Goal: Information Seeking & Learning: Find contact information

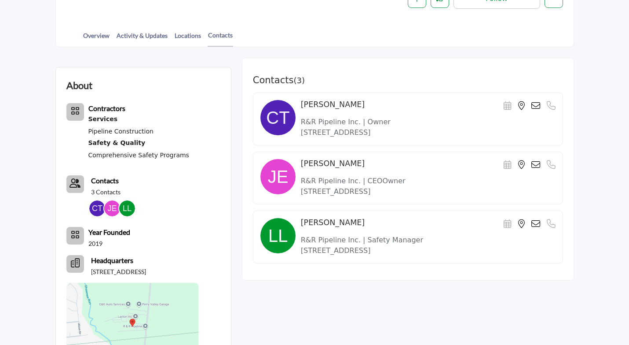
scroll to position [220, 0]
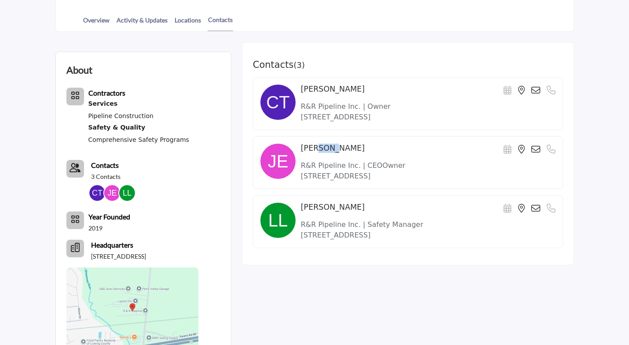
drag, startPoint x: 310, startPoint y: 143, endPoint x: 326, endPoint y: 143, distance: 15.8
click at [326, 143] on h4 "[PERSON_NAME]" at bounding box center [333, 147] width 64 height 9
click at [378, 142] on div "[PERSON_NAME] Scheduler URL is currently unavailable for this contact." at bounding box center [408, 162] width 310 height 53
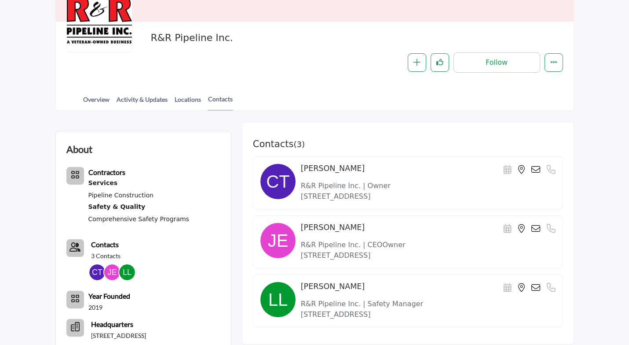
scroll to position [44, 0]
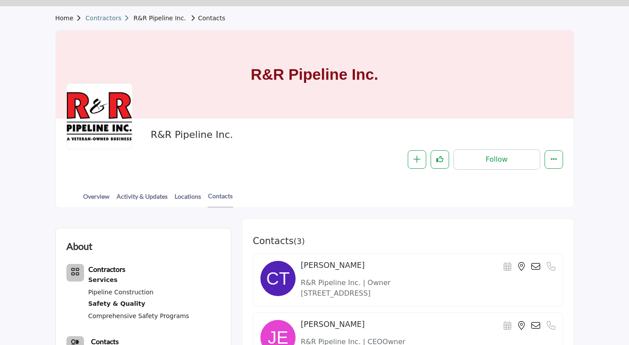
click at [103, 18] on link "Contractors" at bounding box center [109, 18] width 48 height 7
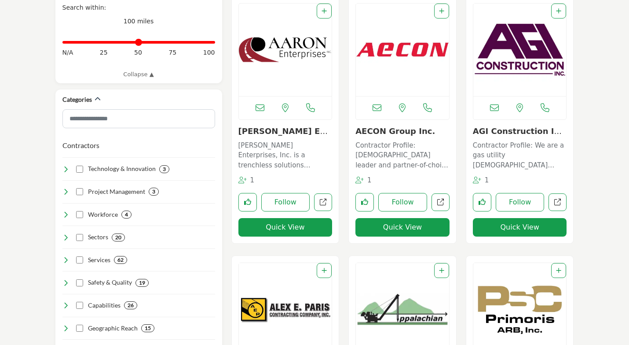
scroll to position [352, 0]
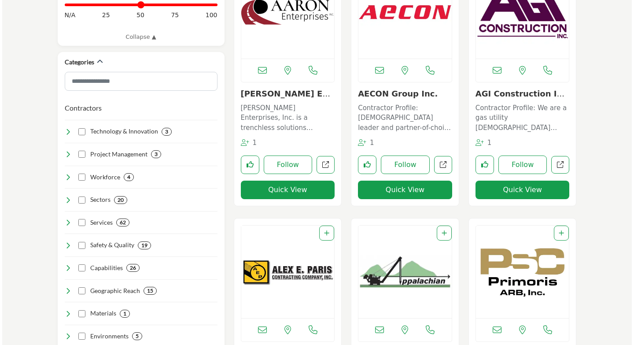
scroll to position [299, 0]
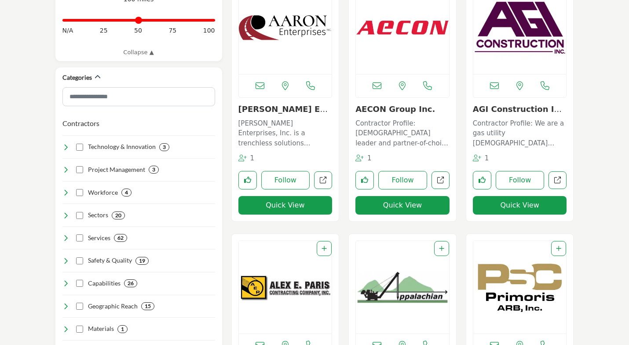
click at [293, 206] on button "Quick View" at bounding box center [286, 205] width 94 height 18
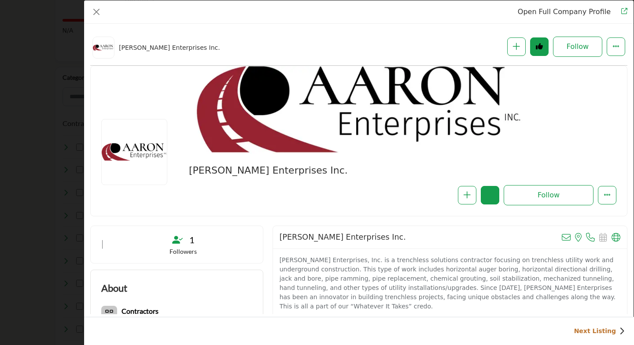
scroll to position [212, 0]
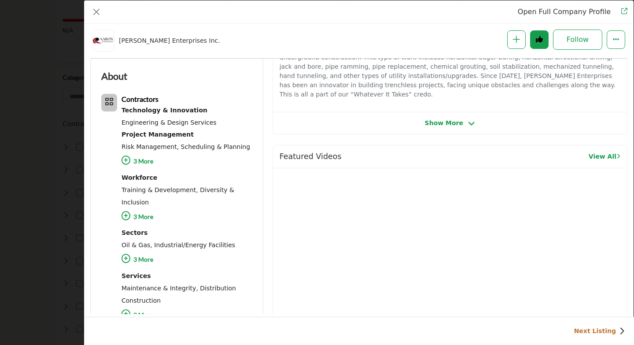
click at [434, 118] on span "Show More" at bounding box center [444, 122] width 38 height 9
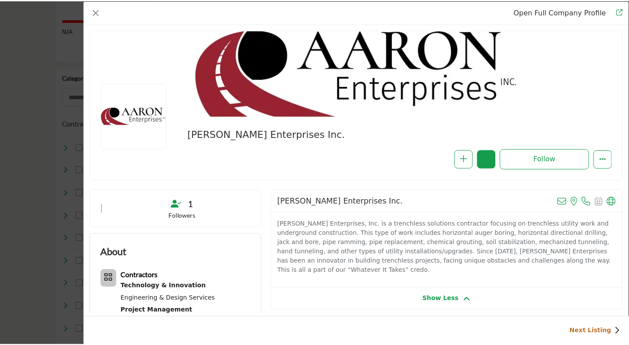
scroll to position [0, 0]
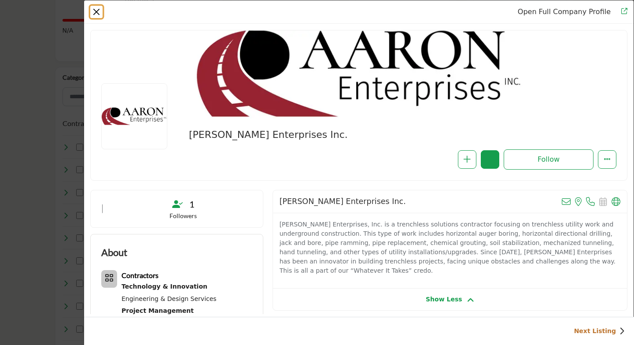
click at [96, 10] on button "Close" at bounding box center [96, 12] width 12 height 12
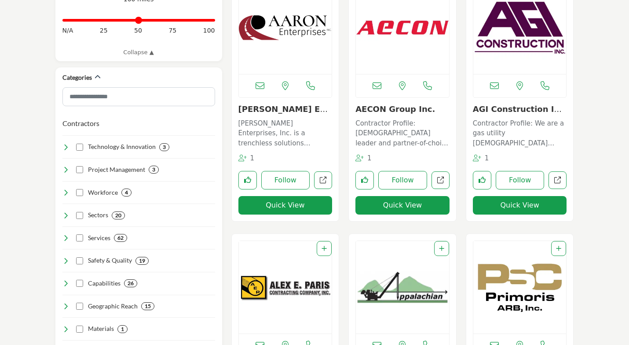
scroll to position [255, 0]
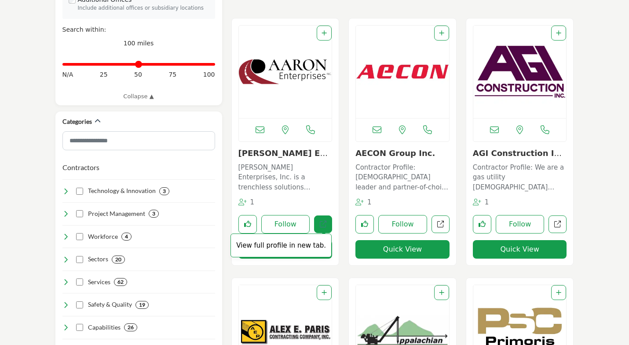
click at [321, 219] on link "View full profile in new tab." at bounding box center [323, 224] width 18 height 18
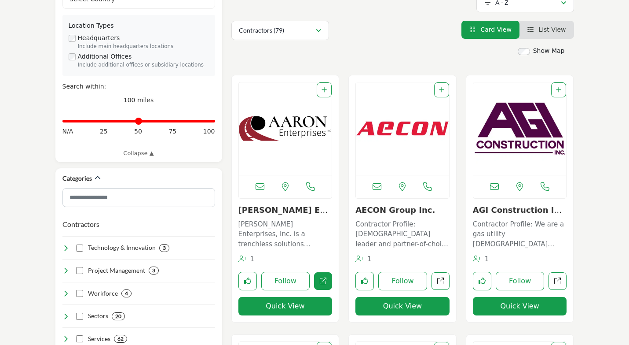
scroll to position [123, 0]
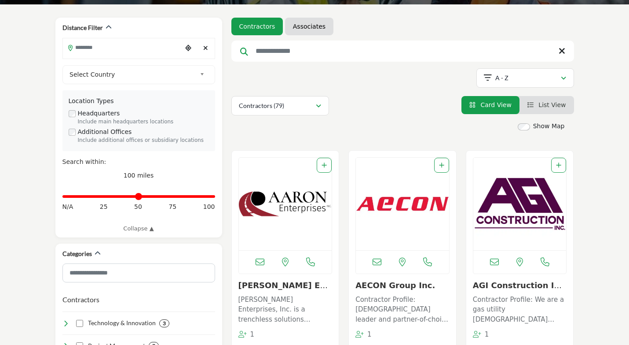
click at [300, 45] on input "Search Keyword" at bounding box center [403, 50] width 343 height 21
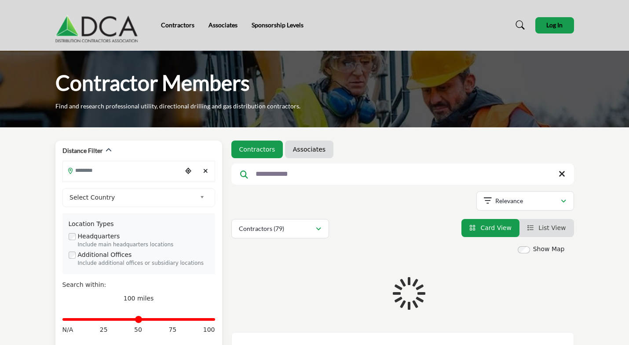
type input "**********"
click at [201, 196] on b at bounding box center [204, 197] width 8 height 11
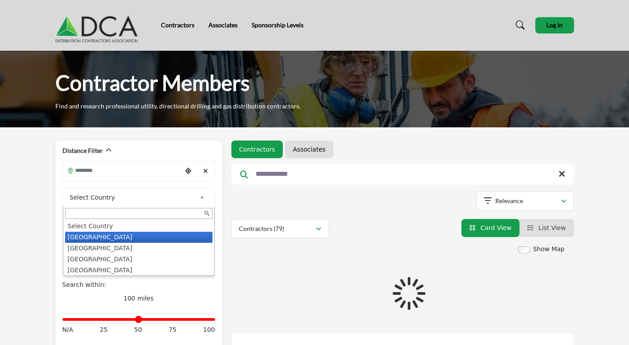
click at [105, 237] on li "United States" at bounding box center [138, 237] width 147 height 11
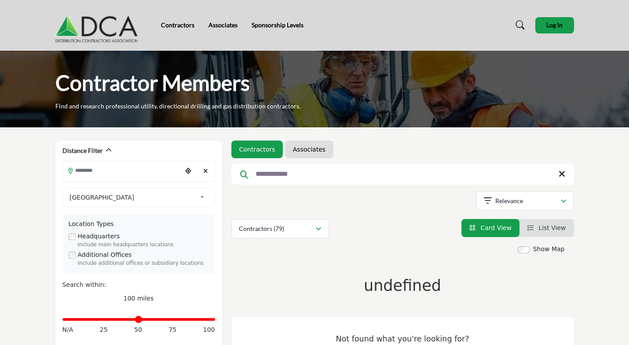
click at [422, 205] on div "Showing 42 results out of 79" at bounding box center [403, 202] width 343 height 22
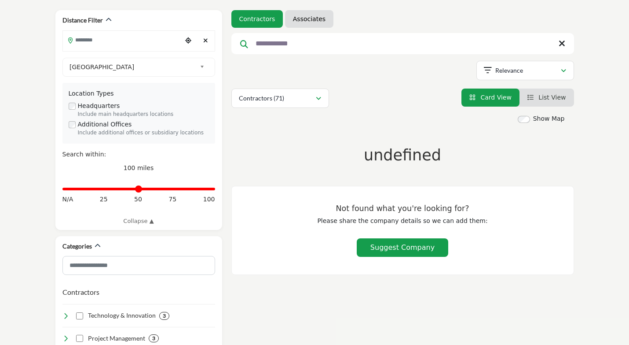
scroll to position [132, 0]
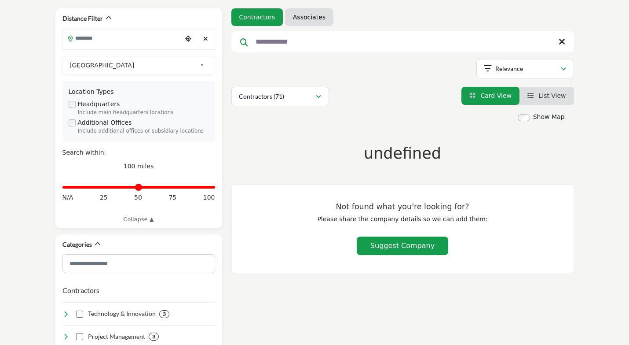
click at [301, 44] on input "**********" at bounding box center [403, 41] width 343 height 21
click at [323, 99] on button "Contractors (71)" at bounding box center [281, 96] width 98 height 19
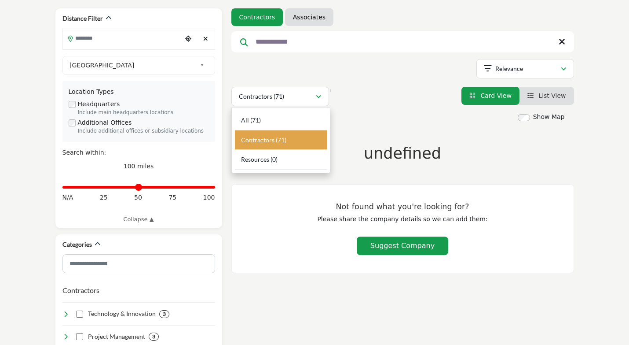
click at [387, 127] on div "Show Map Map is currently hidden. Toggle the switch above to show the map." at bounding box center [403, 192] width 343 height 161
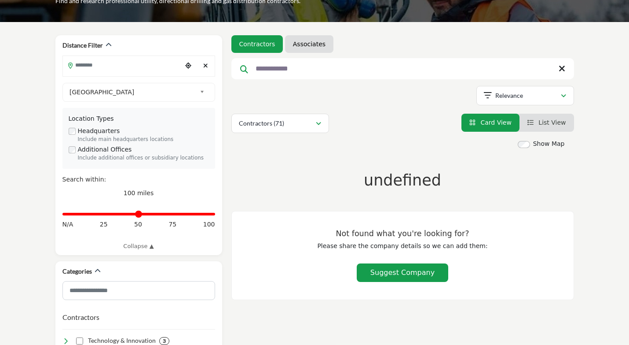
scroll to position [88, 0]
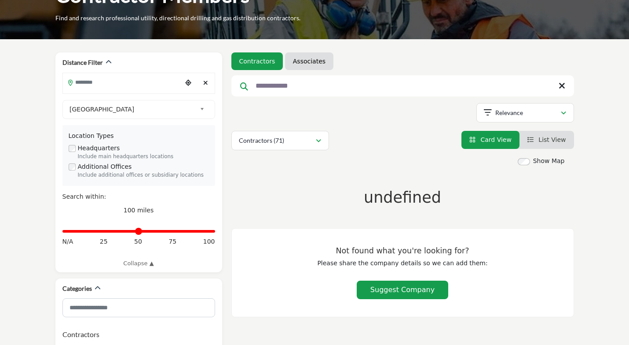
click at [296, 92] on input "**********" at bounding box center [403, 85] width 343 height 21
click at [561, 114] on icon "button" at bounding box center [563, 113] width 5 height 6
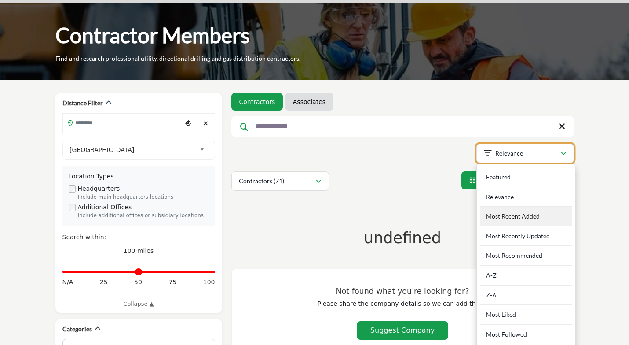
scroll to position [44, 0]
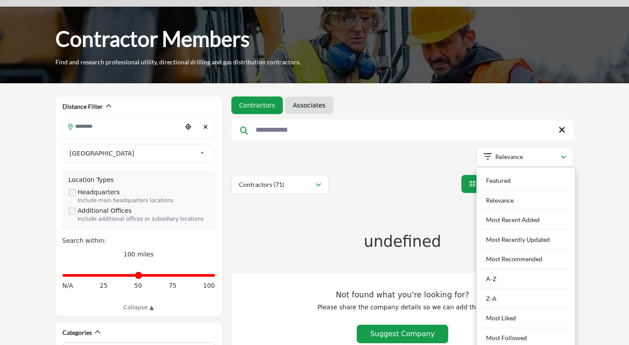
click at [418, 153] on div "Showing 42 results out of 79" at bounding box center [403, 158] width 343 height 22
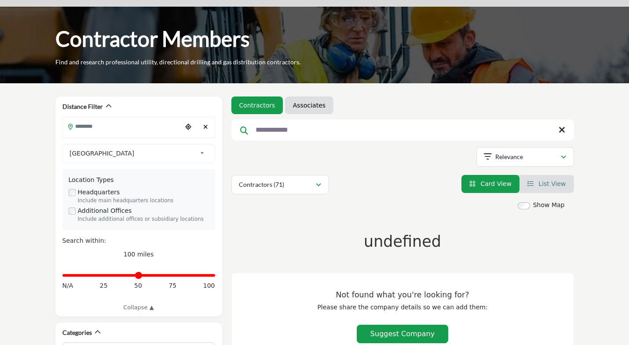
click at [542, 180] on span "List View" at bounding box center [552, 183] width 27 height 7
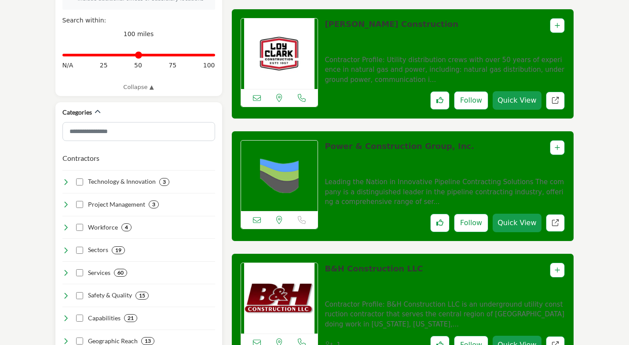
scroll to position [255, 0]
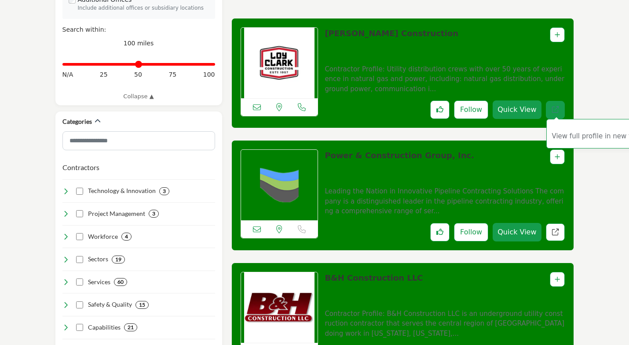
click at [561, 109] on link "View full profile in new tab." at bounding box center [555, 110] width 19 height 18
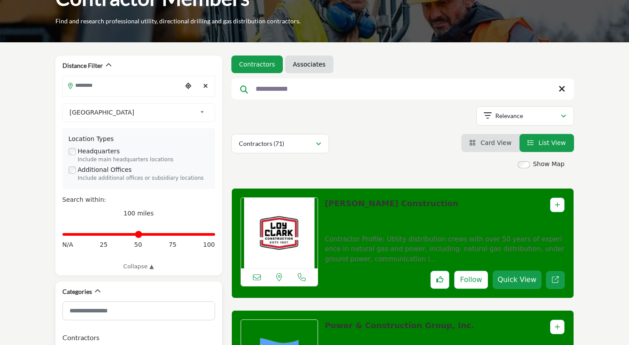
scroll to position [79, 0]
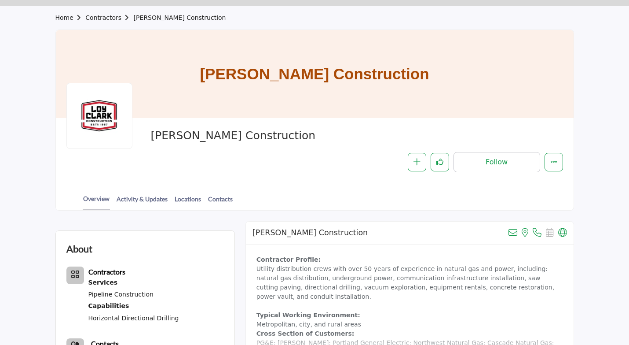
scroll to position [44, 0]
click at [563, 233] on icon at bounding box center [563, 232] width 9 height 9
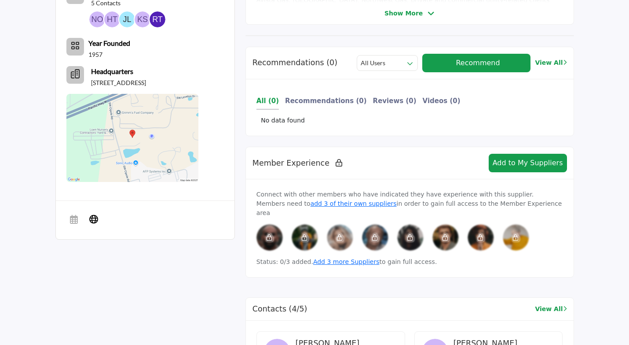
scroll to position [616, 0]
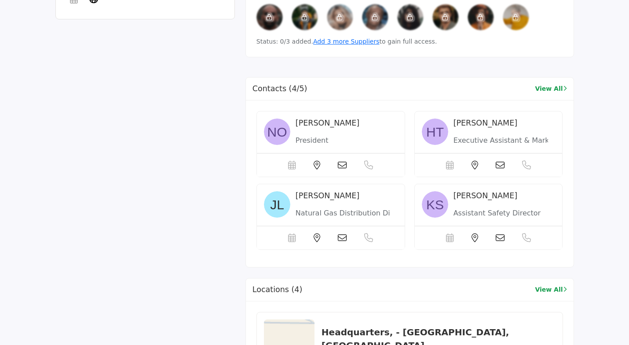
click at [342, 161] on icon at bounding box center [342, 165] width 9 height 9
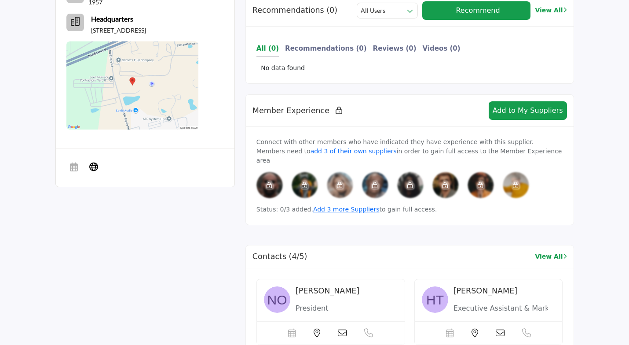
scroll to position [440, 0]
